Goal: Task Accomplishment & Management: Use online tool/utility

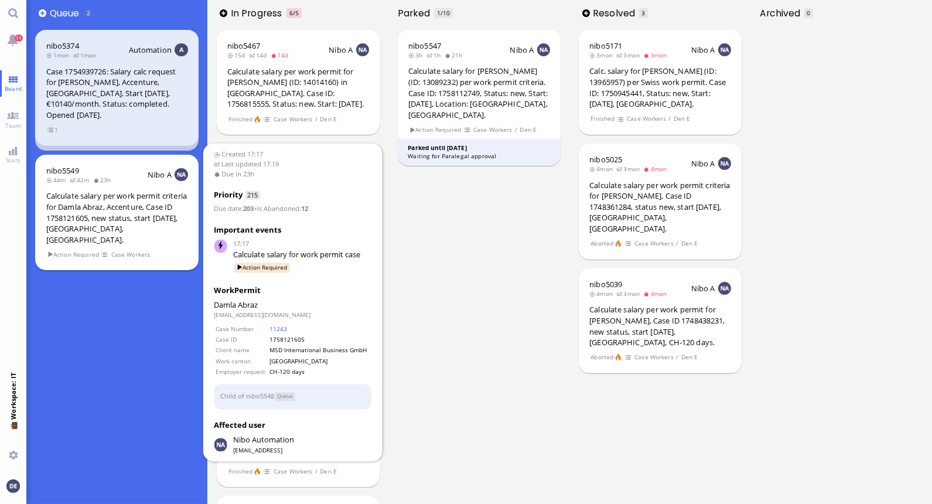
click at [135, 208] on div "Calculate salary per work permit criteria for Damla Abraz, Accenture, Case ID 1…" at bounding box center [117, 217] width 142 height 54
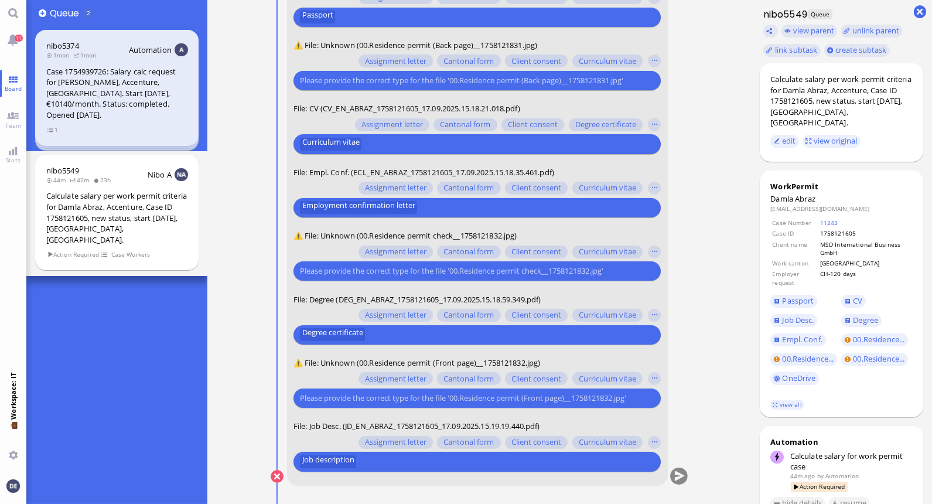
click at [430, 272] on input "text" at bounding box center [476, 271] width 352 height 12
click at [653, 249] on button "button" at bounding box center [654, 252] width 13 height 13
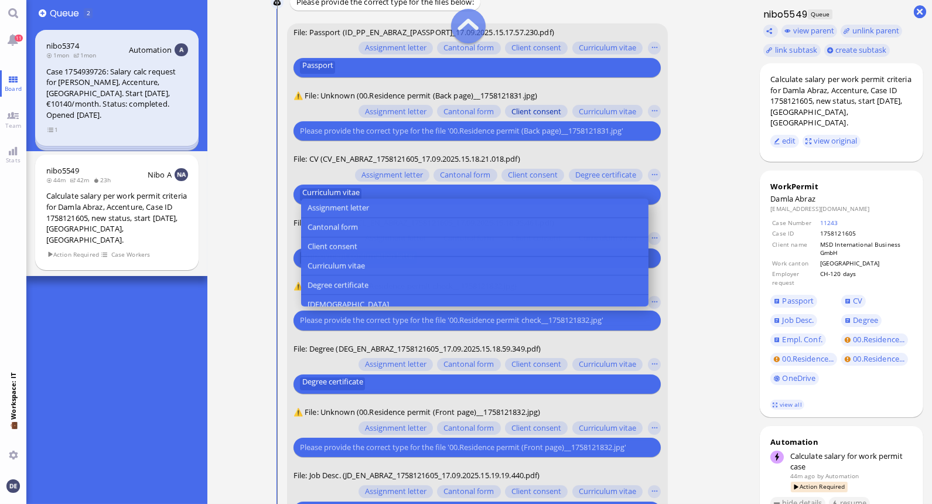
scroll to position [-118, 0]
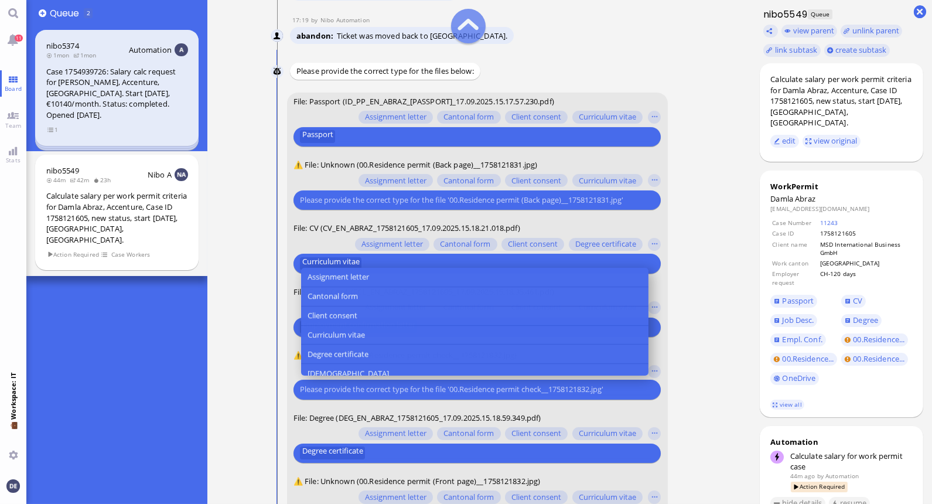
click at [471, 197] on input "text" at bounding box center [476, 200] width 352 height 12
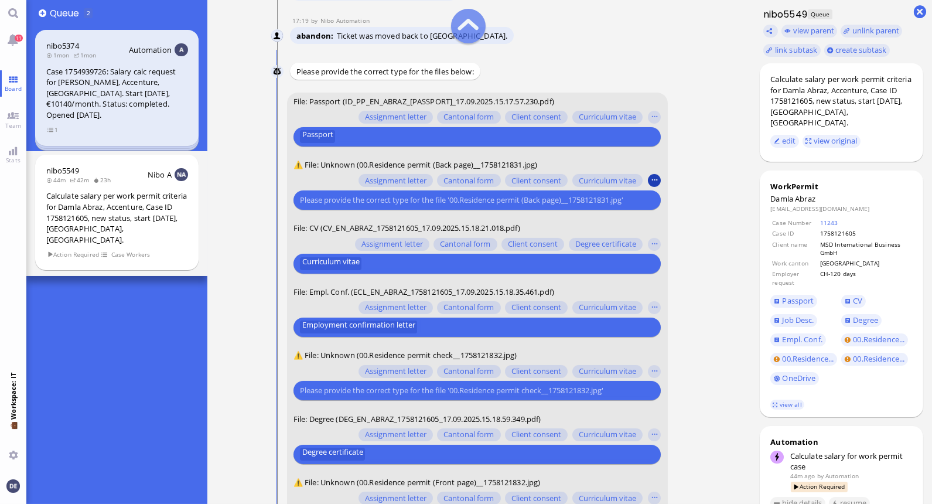
click at [655, 177] on button "button" at bounding box center [654, 181] width 13 height 13
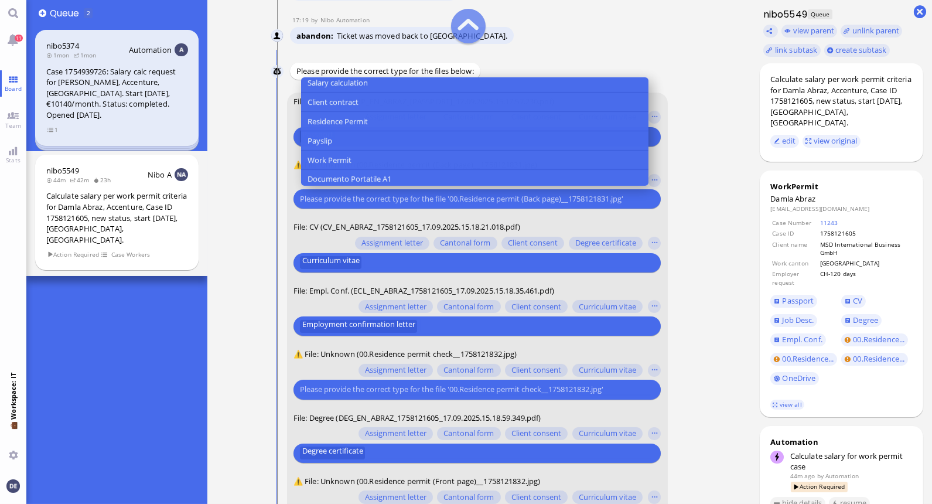
scroll to position [236, 0]
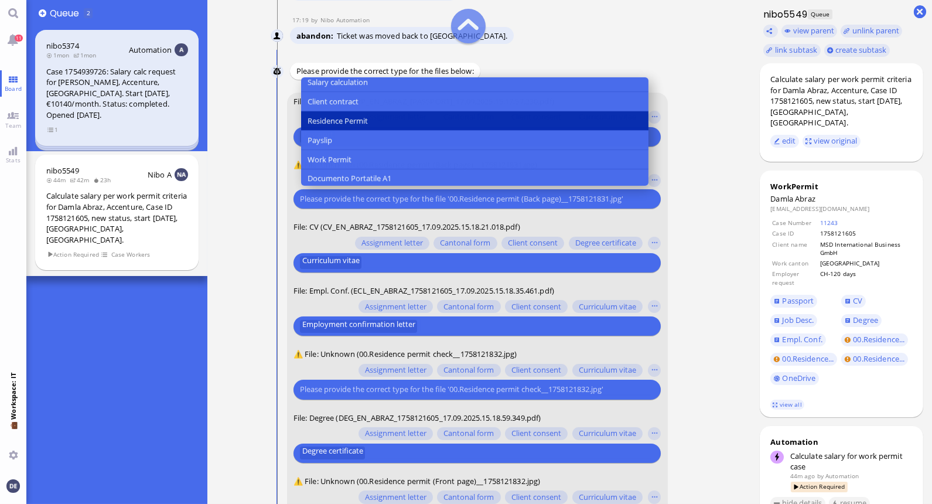
click at [390, 116] on button "Residence Permit" at bounding box center [474, 120] width 347 height 19
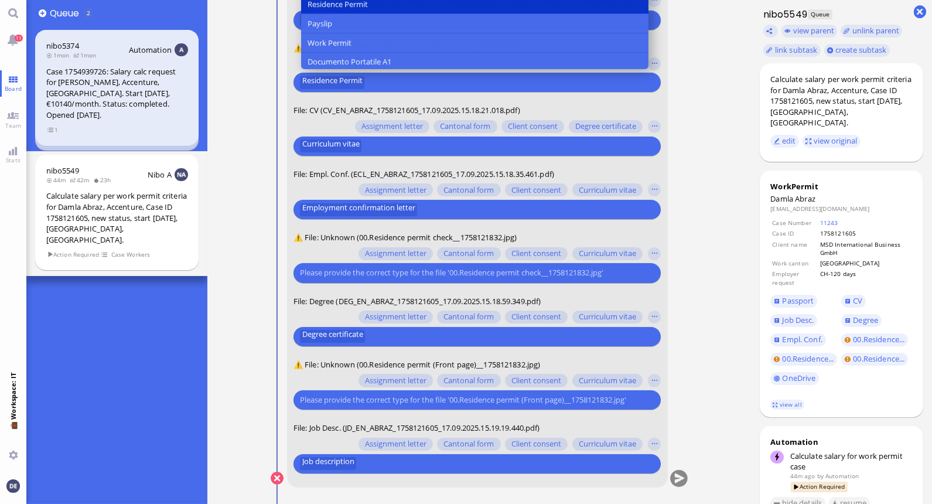
click at [714, 193] on ticket "17:17 by Automation Automation Calculate eligible salary for work permit 17:17 …" at bounding box center [479, 252] width 544 height 504
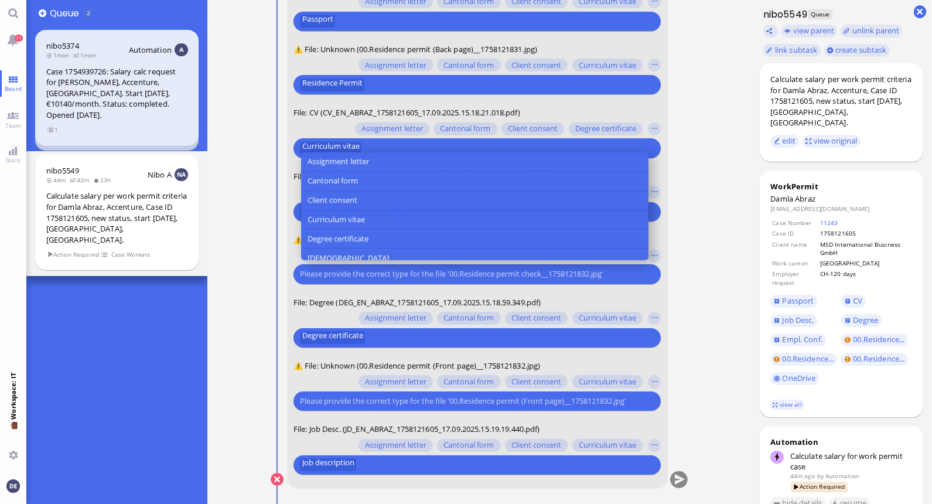
click at [402, 272] on input "text" at bounding box center [476, 274] width 352 height 12
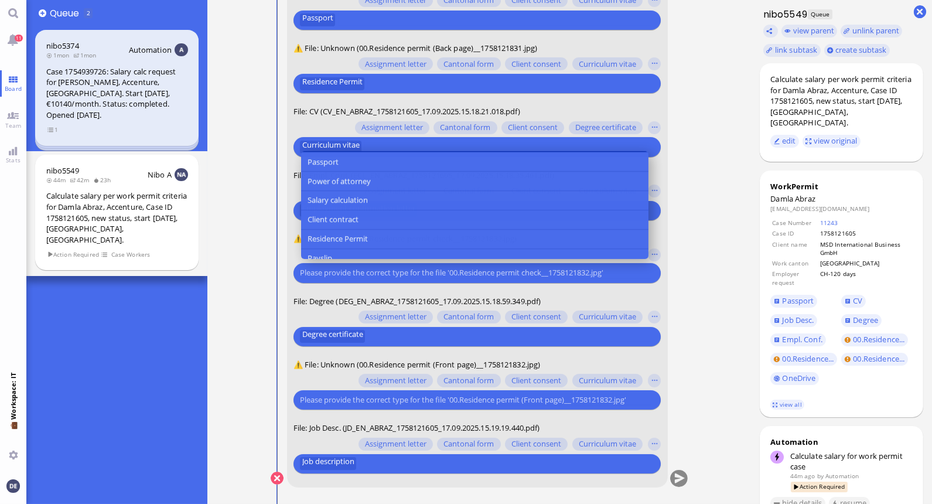
scroll to position [197, 0]
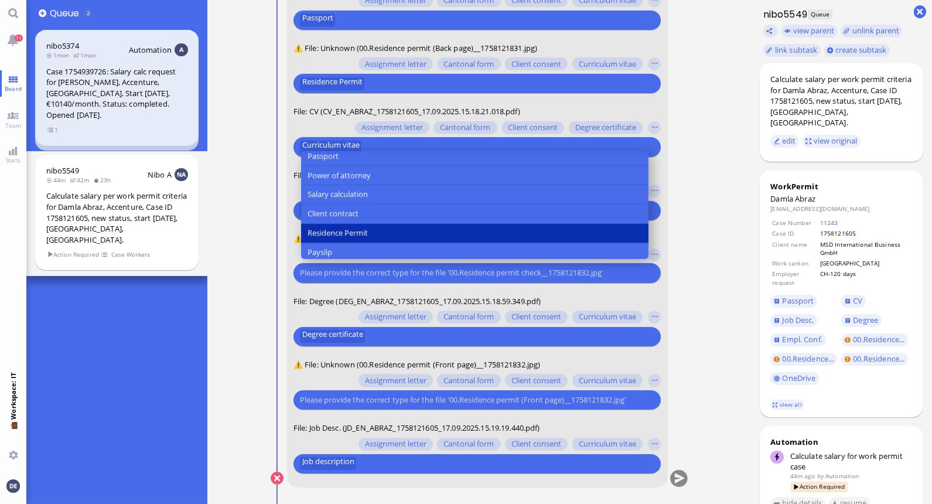
click at [378, 230] on button "Residence Permit" at bounding box center [474, 233] width 347 height 19
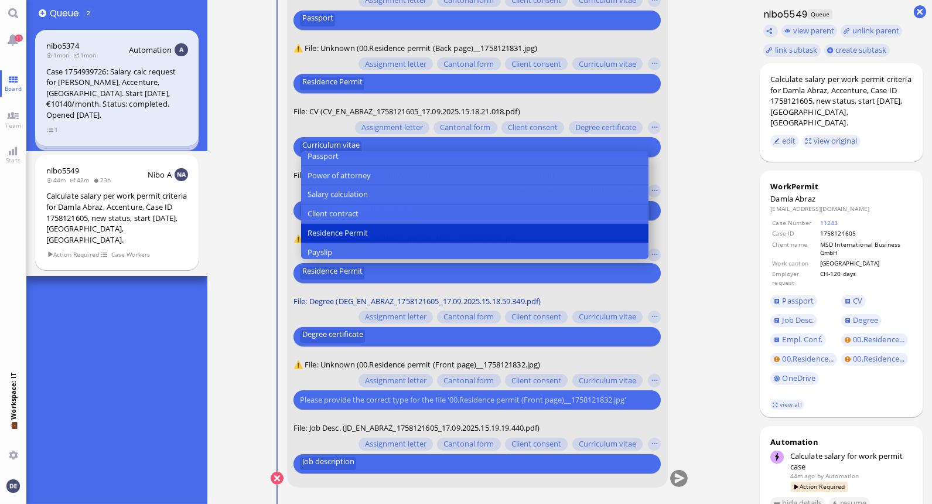
scroll to position [1, 0]
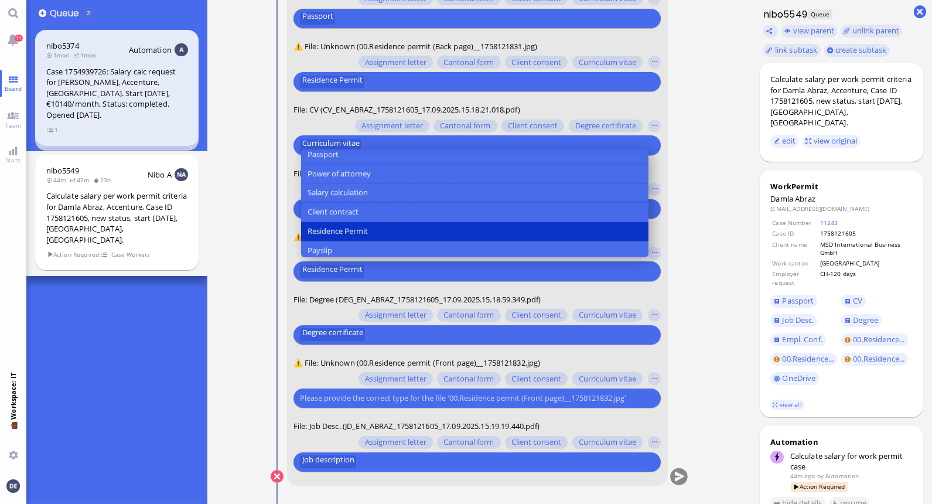
click at [406, 400] on input "text" at bounding box center [476, 398] width 352 height 12
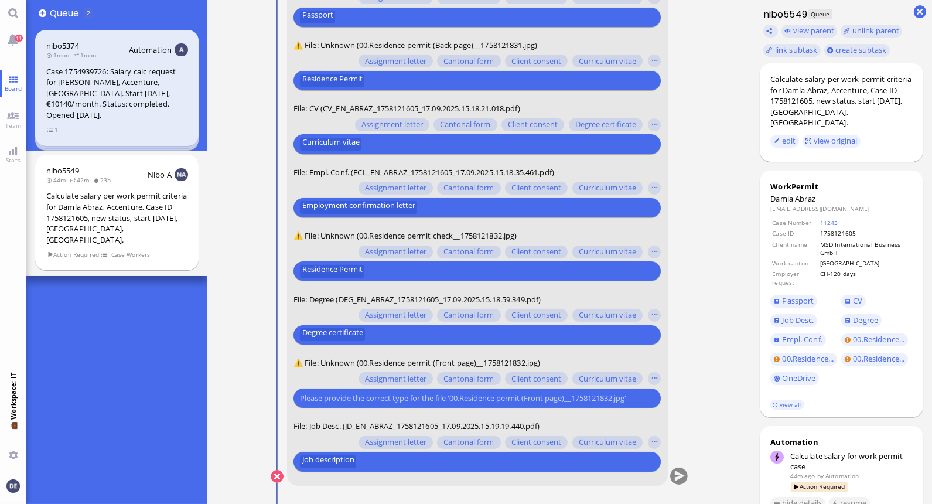
scroll to position [0, 0]
click at [419, 397] on input "text" at bounding box center [476, 398] width 352 height 12
click at [657, 377] on button "button" at bounding box center [654, 379] width 13 height 13
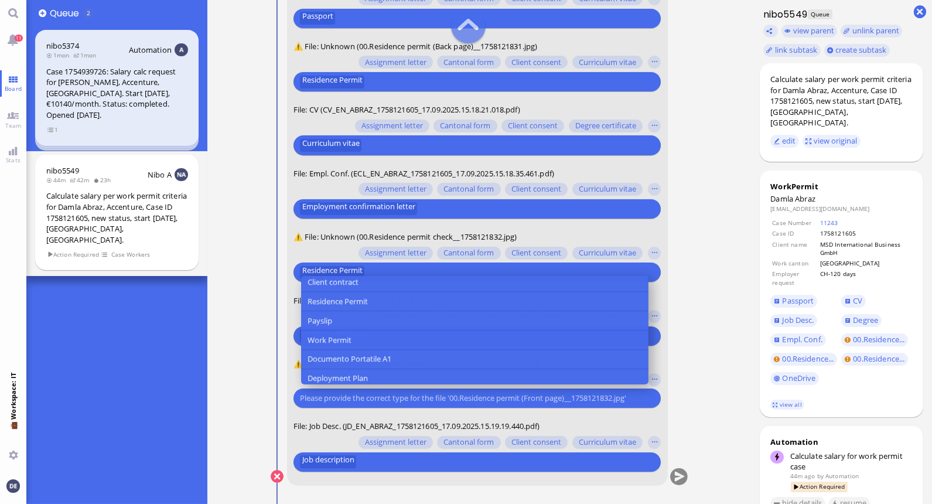
scroll to position [256, 0]
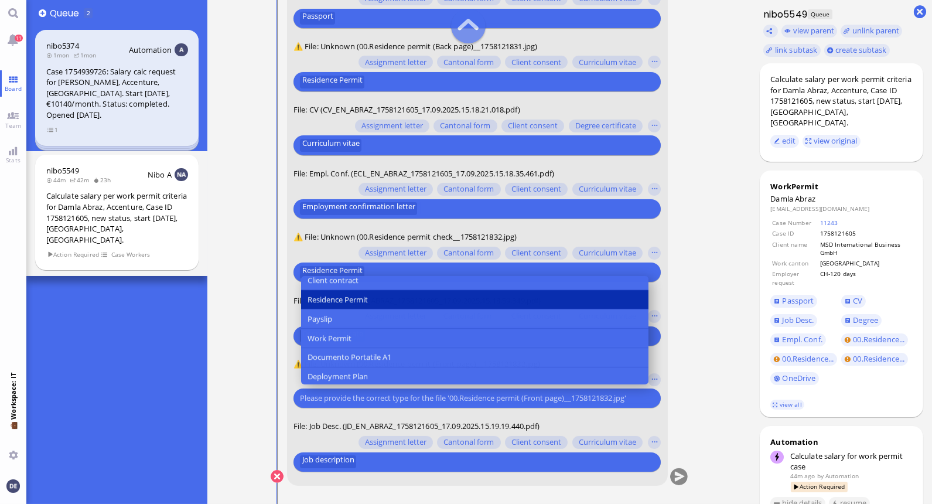
click at [364, 300] on span "Residence Permit" at bounding box center [338, 300] width 60 height 12
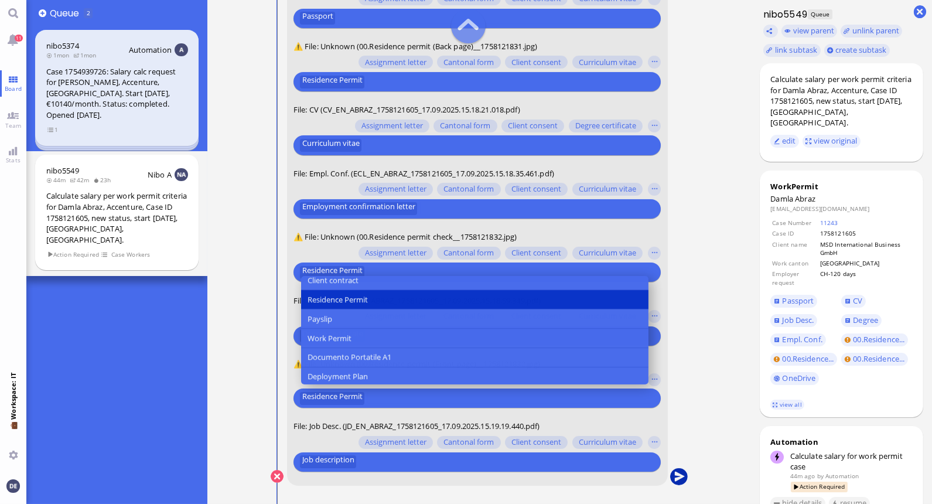
click at [680, 476] on button "submit" at bounding box center [679, 477] width 18 height 18
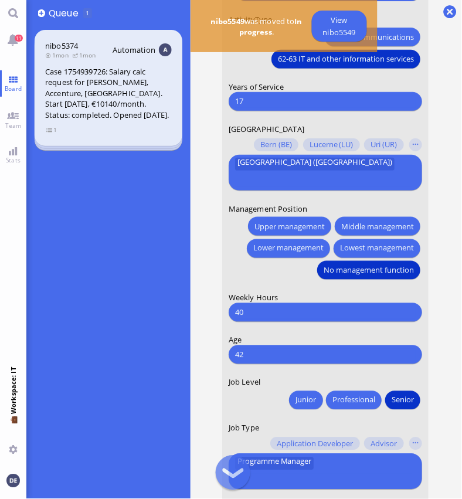
scroll to position [-88, 0]
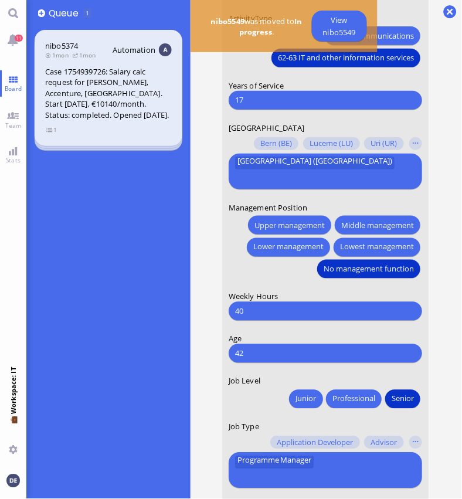
click at [272, 106] on input "17" at bounding box center [325, 100] width 180 height 12
type input "18"
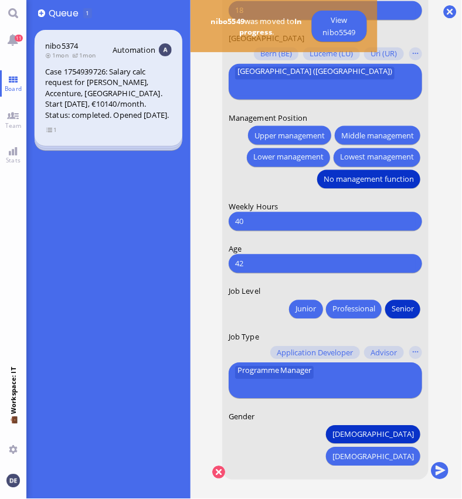
scroll to position [9, 0]
click at [416, 359] on button "button" at bounding box center [415, 352] width 13 height 13
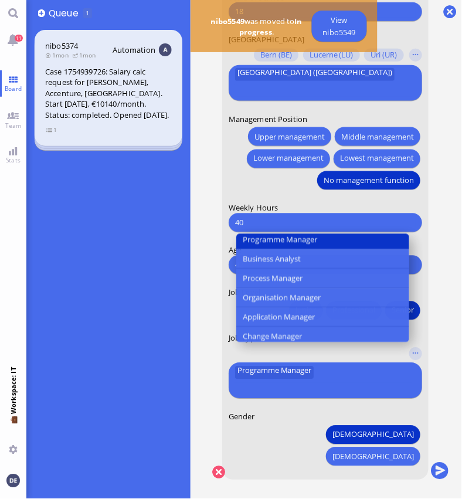
scroll to position [432, 0]
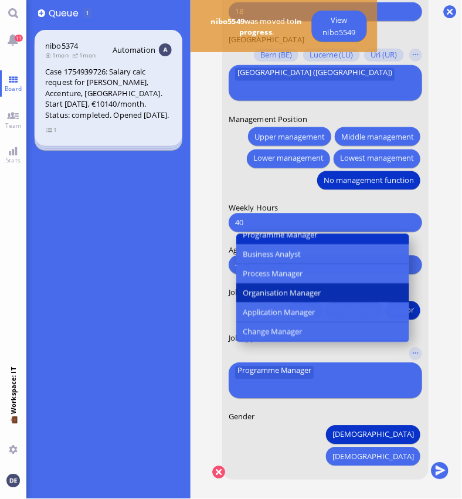
click at [294, 299] on span "Organisation Manager" at bounding box center [282, 293] width 78 height 12
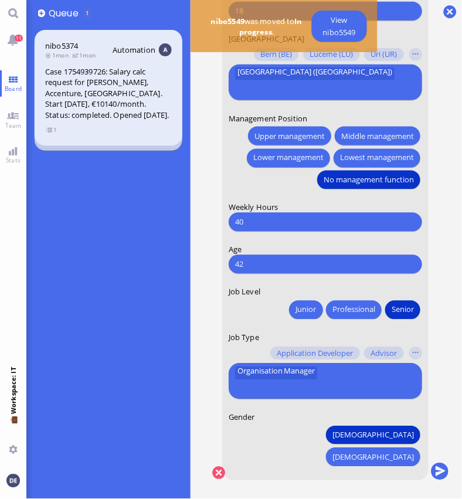
scroll to position [1, 0]
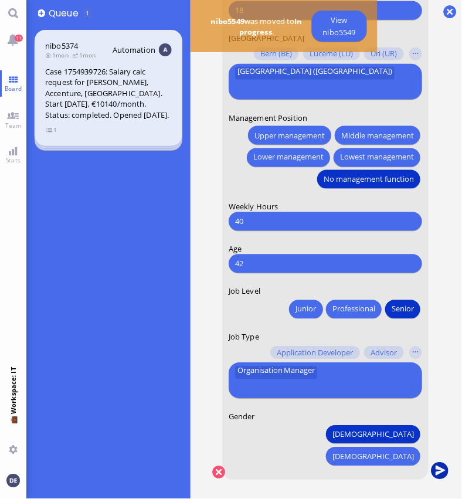
click at [438, 462] on button "submit" at bounding box center [440, 471] width 18 height 18
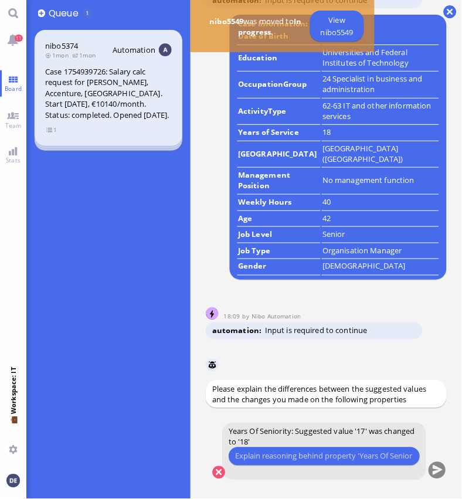
click at [276, 452] on input "text" at bounding box center [324, 456] width 178 height 12
click at [312, 454] on input "Work experience started in [DATE] which is at the estimated start date" at bounding box center [324, 456] width 178 height 12
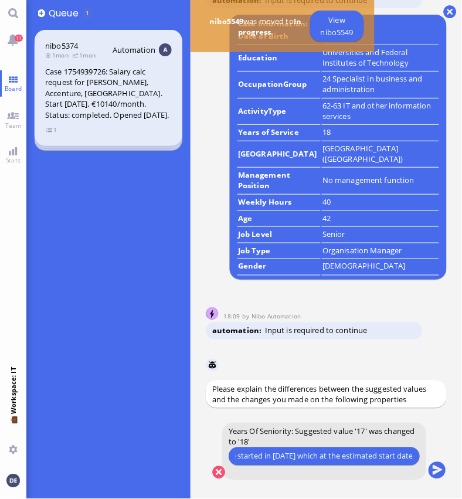
click at [412, 455] on input "Work experience started in [DATE] which at the estimated start date" at bounding box center [324, 456] width 178 height 12
click at [336, 457] on input "Work experience started in [DATE] which at the estimated start date counts up t…" at bounding box center [324, 456] width 178 height 12
type input "Work experience started in [DATE] which at the estimated start date in [DATE] c…"
click at [431, 463] on conversation-line "You Years Of Seniority: Suggested value '17' was changed to '18' Work experienc…" at bounding box center [326, 458] width 241 height 72
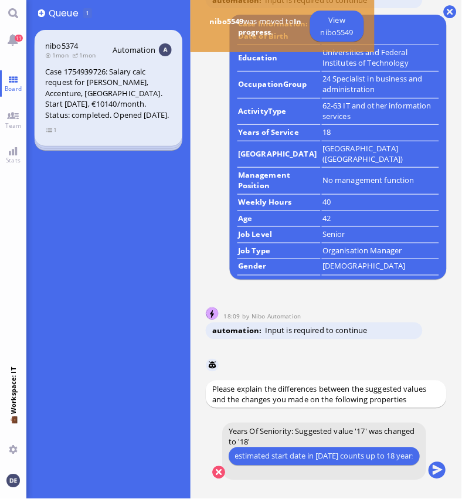
scroll to position [0, 0]
click at [441, 467] on button "submit" at bounding box center [437, 471] width 18 height 18
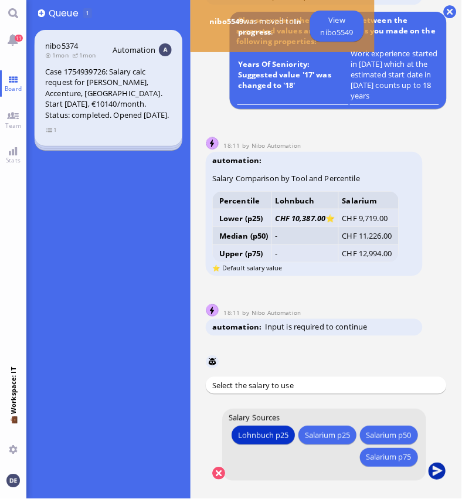
click at [436, 469] on button "submit" at bounding box center [437, 472] width 18 height 18
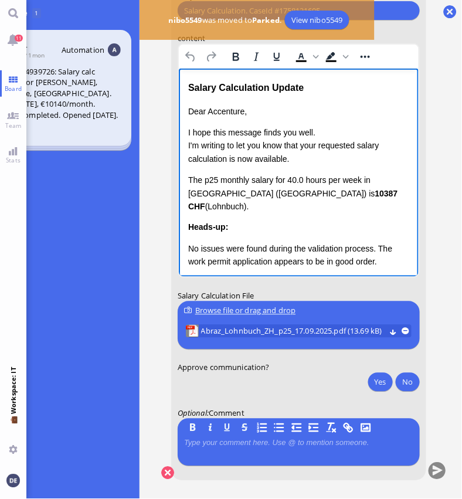
drag, startPoint x: 334, startPoint y: 197, endPoint x: 191, endPoint y: 175, distance: 144.6
click at [191, 175] on p "The p25 monthly salary for 40.0 hours per week in [GEOGRAPHIC_DATA] ([GEOGRAPHI…" at bounding box center [298, 192] width 221 height 39
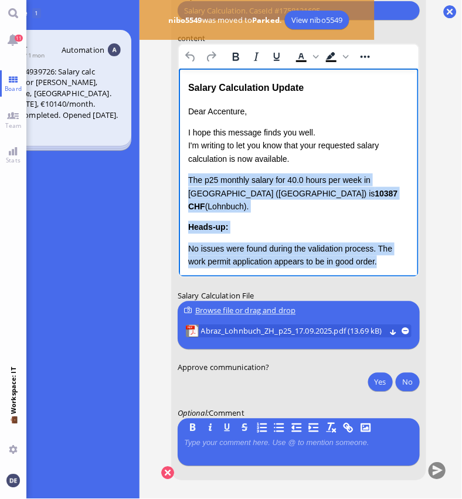
drag, startPoint x: 381, startPoint y: 250, endPoint x: 185, endPoint y: 178, distance: 208.6
click at [185, 178] on html "Salary Calculation Update Dear Accenture, I hope this message finds you well. I…" at bounding box center [298, 228] width 240 height 318
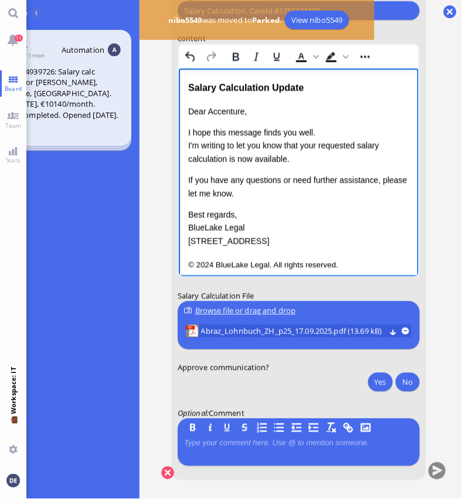
click at [226, 157] on p "I hope this message finds you well. I'm writing to let you know that your reque…" at bounding box center [298, 145] width 221 height 39
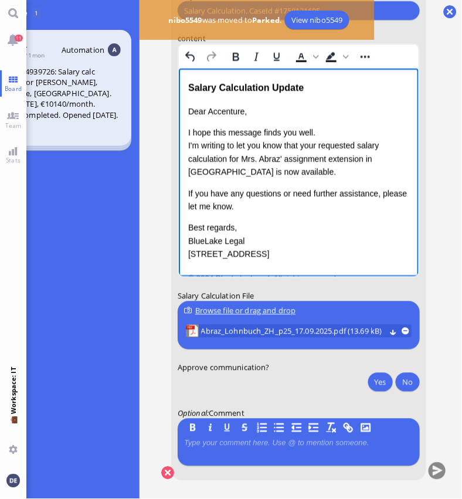
click at [271, 178] on p "I hope this message finds you well. I'm writing to let you know that your reque…" at bounding box center [298, 152] width 221 height 53
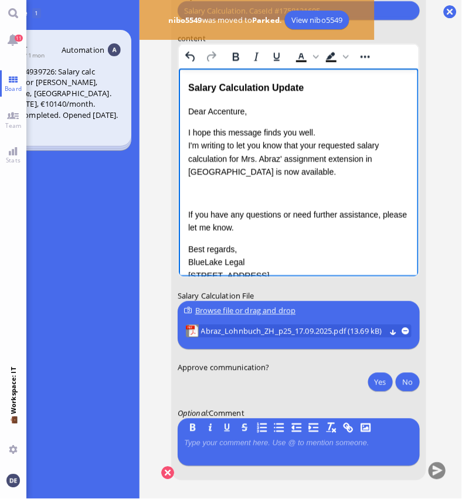
click at [210, 197] on p "Rich Text Area. Press ALT-0 for help." at bounding box center [298, 193] width 221 height 13
click at [263, 170] on p "I hope this message finds you well. I'm writing to let you know that your reque…" at bounding box center [298, 152] width 221 height 53
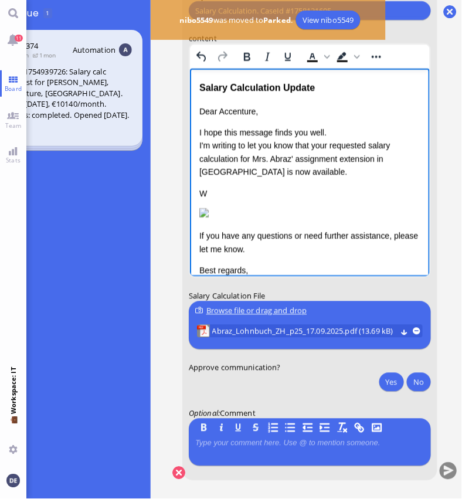
scroll to position [-8, 0]
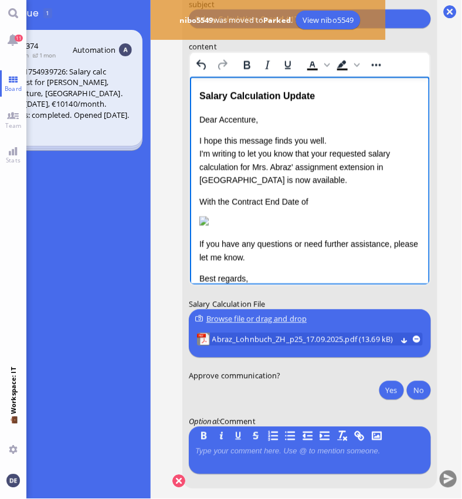
click at [312, 198] on p "With the Contract End Date of" at bounding box center [309, 201] width 221 height 13
click at [326, 199] on p "With the Contract End Date of" at bounding box center [309, 201] width 221 height 13
click at [336, 201] on p "With the Contract End Date of" at bounding box center [309, 201] width 221 height 13
drag, startPoint x: 388, startPoint y: 199, endPoint x: 353, endPoint y: 198, distance: 35.2
click at [353, 198] on p "With the Contract End Date of [DATE] we can't" at bounding box center [309, 201] width 221 height 13
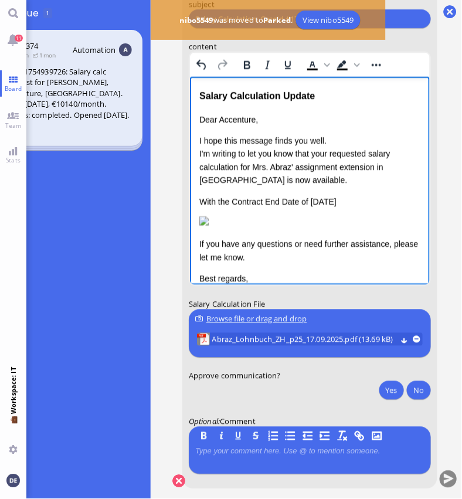
drag, startPoint x: 355, startPoint y: 200, endPoint x: 200, endPoint y: 200, distance: 155.3
click at [200, 200] on p "With the Contract End Date of [DATE]" at bounding box center [309, 201] width 221 height 13
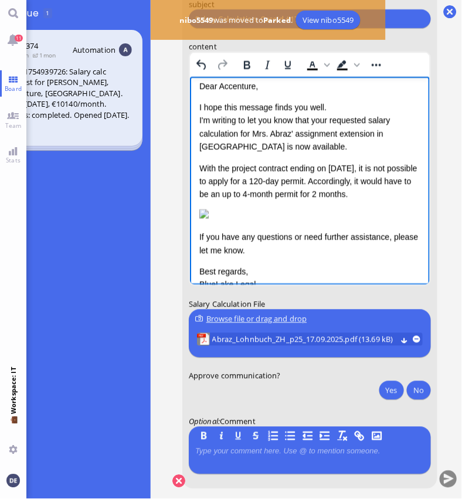
scroll to position [42, 0]
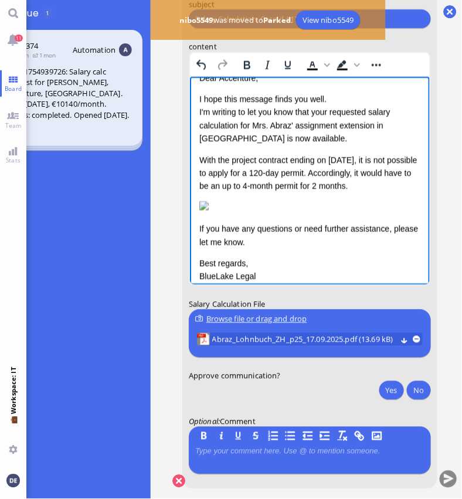
click at [312, 171] on p "With the project contract ending on [DATE], it is not possible to apply for a 1…" at bounding box center [309, 173] width 221 height 39
click at [378, 168] on p "With the project contract ending on [DATE], it is not possible to apply for a 1…" at bounding box center [309, 173] width 221 height 39
click at [345, 183] on p "With the project contract ending on [DATE], it is not possible to apply for a 1…" at bounding box center [309, 173] width 221 height 39
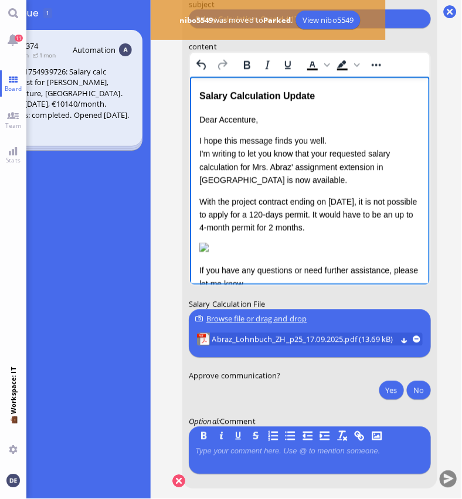
scroll to position [194, 0]
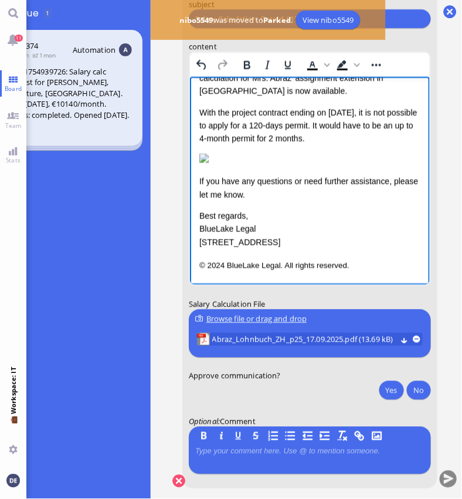
click at [260, 186] on p "If you have any questions or need further assistance, please let me know." at bounding box center [309, 188] width 221 height 26
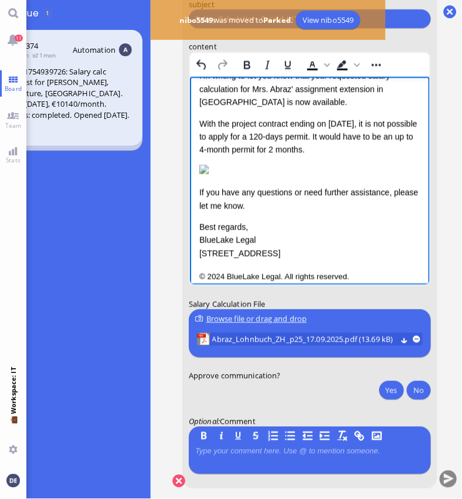
scroll to position [81, 0]
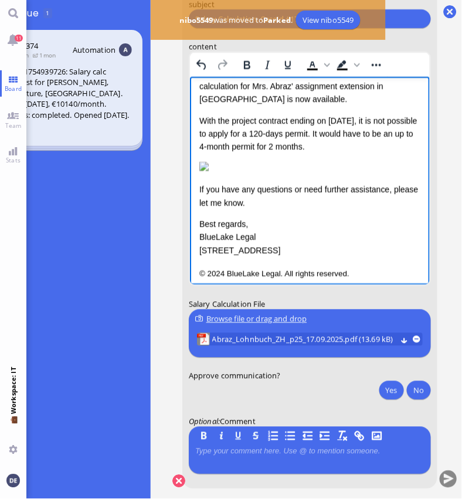
click at [368, 140] on p "With the project contract ending on [DATE], it is not possible to apply for a 1…" at bounding box center [309, 133] width 221 height 39
click at [372, 141] on p "With the project contract ending on [DATE], it is not possible to apply for a 1…" at bounding box center [309, 133] width 221 height 39
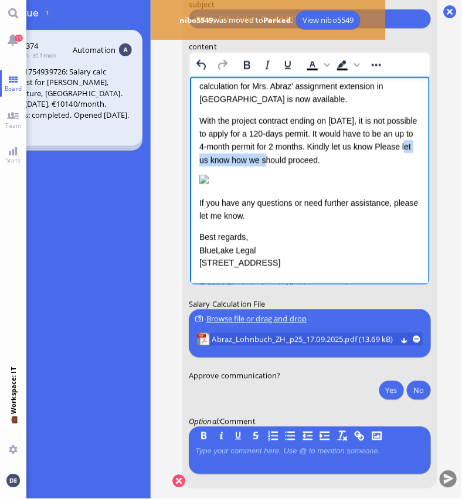
drag, startPoint x: 267, startPoint y: 158, endPoint x: 196, endPoint y: 158, distance: 70.9
click at [196, 158] on html "Salary Calculation Update Dear Accenture, I hope this message finds you well. I…" at bounding box center [309, 151] width 240 height 310
click at [309, 159] on p "With the project contract ending on [DATE], it is not possible to apply for a 1…" at bounding box center [309, 140] width 221 height 53
click at [359, 157] on p "With the project contract ending on [DATE], it is not possible to apply for a 1…" at bounding box center [309, 140] width 221 height 53
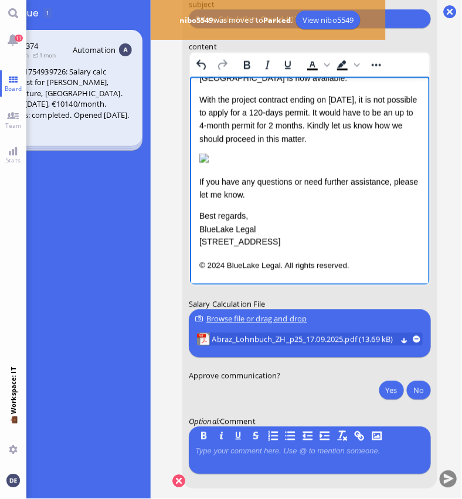
scroll to position [0, 0]
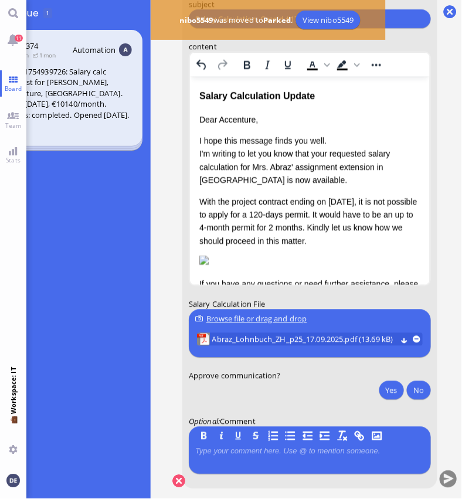
click at [285, 318] on div "Browse file or drag and drop" at bounding box center [309, 319] width 229 height 12
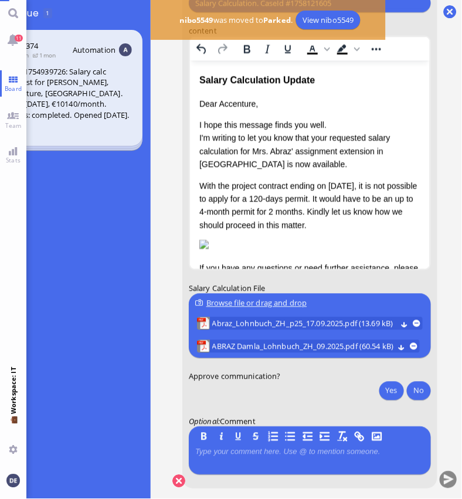
scroll to position [-24, 0]
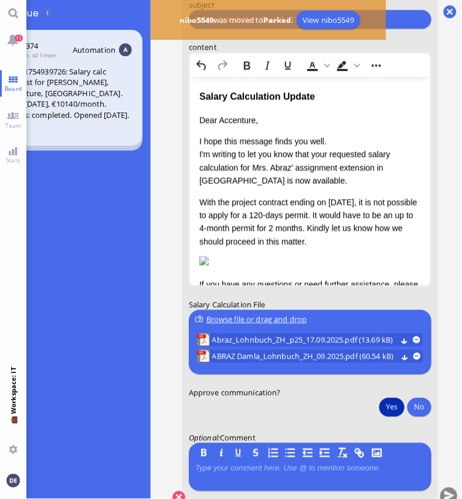
click at [396, 402] on button "Yes" at bounding box center [391, 406] width 25 height 19
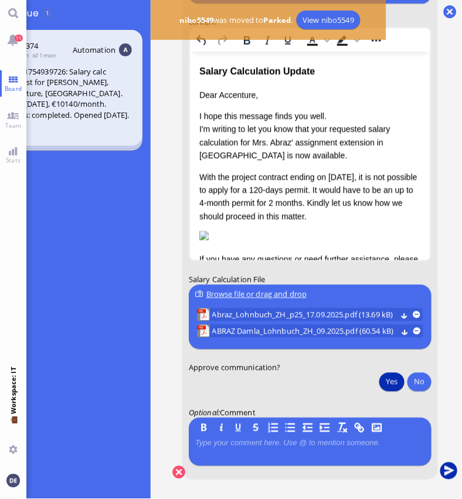
click at [448, 467] on button "submit" at bounding box center [449, 471] width 18 height 18
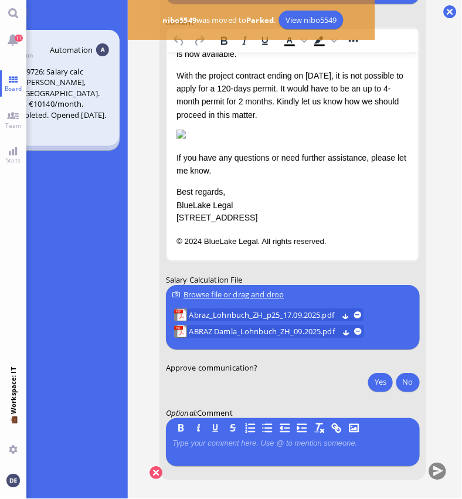
scroll to position [9, 75]
